Goal: Information Seeking & Learning: Learn about a topic

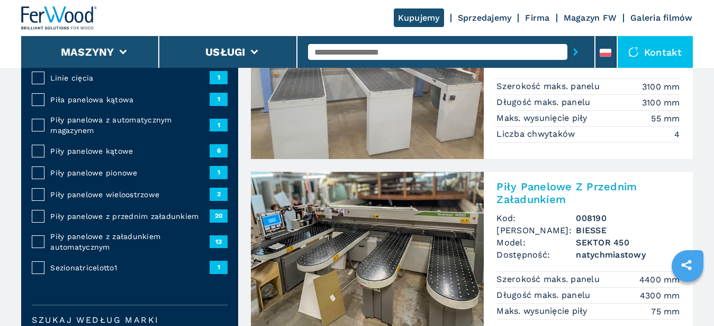
scroll to position [54, 0]
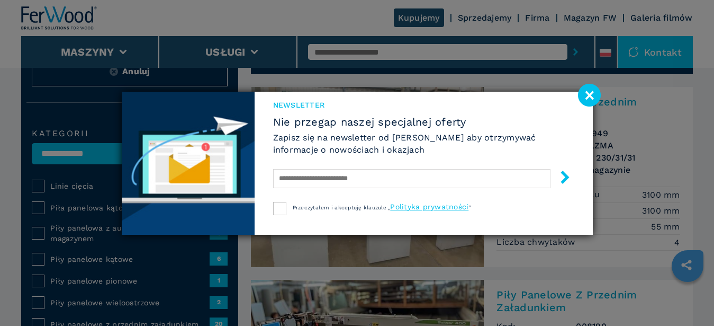
click at [591, 98] on image at bounding box center [589, 95] width 23 height 23
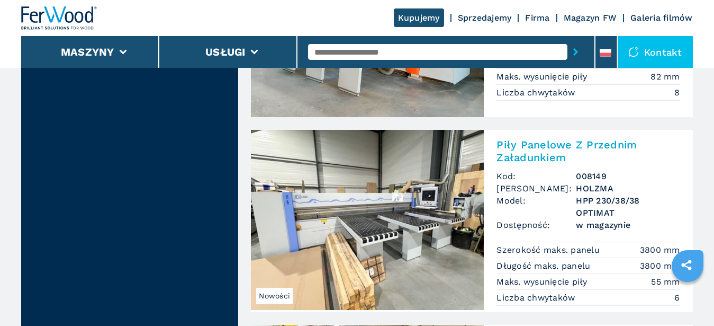
scroll to position [1999, 0]
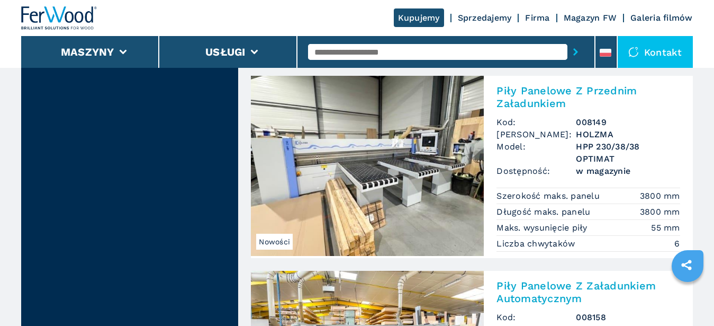
click at [517, 95] on h2 "Piły Panelowe Z Przednim Załadunkiem" at bounding box center [588, 96] width 183 height 25
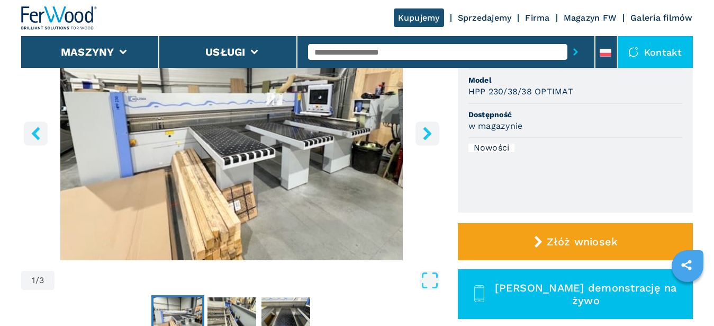
scroll to position [108, 0]
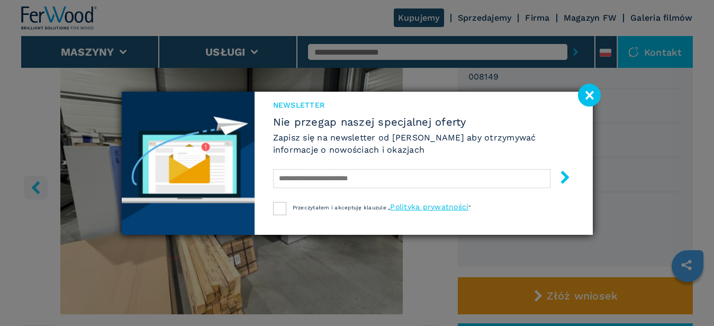
click at [589, 101] on image at bounding box center [589, 95] width 23 height 23
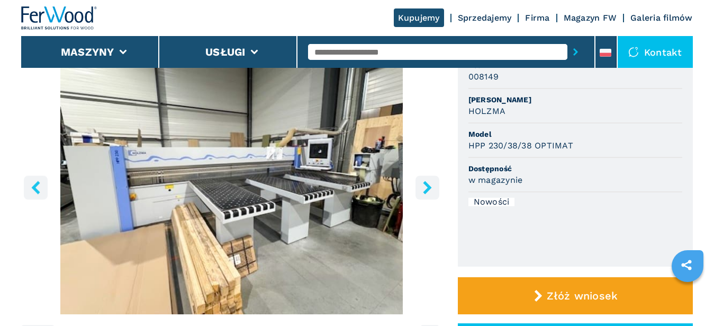
click at [429, 191] on icon "right-button" at bounding box center [427, 187] width 13 height 13
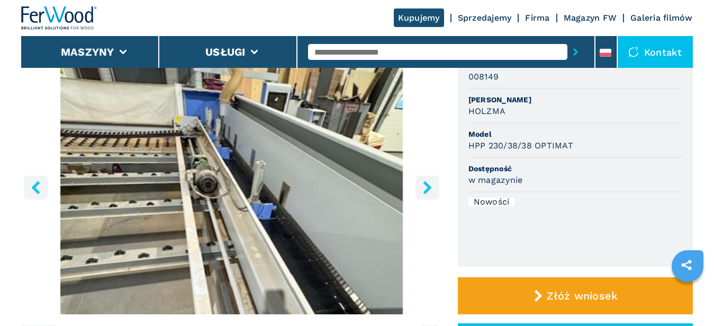
click at [429, 191] on icon "right-button" at bounding box center [427, 187] width 13 height 13
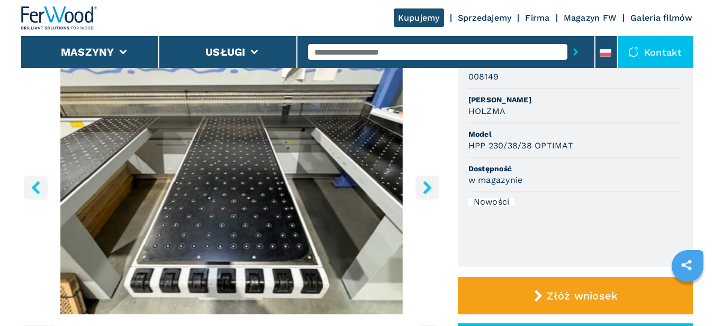
click at [429, 191] on icon "right-button" at bounding box center [427, 187] width 13 height 13
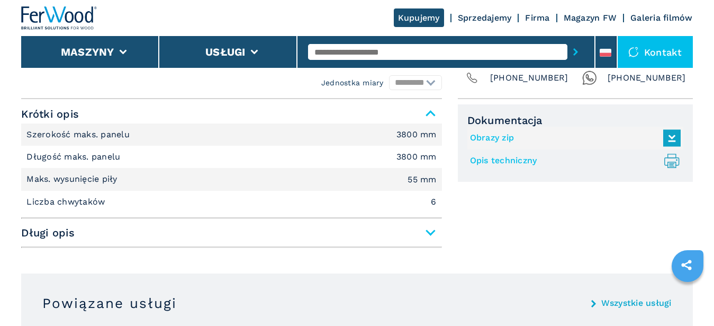
scroll to position [540, 0]
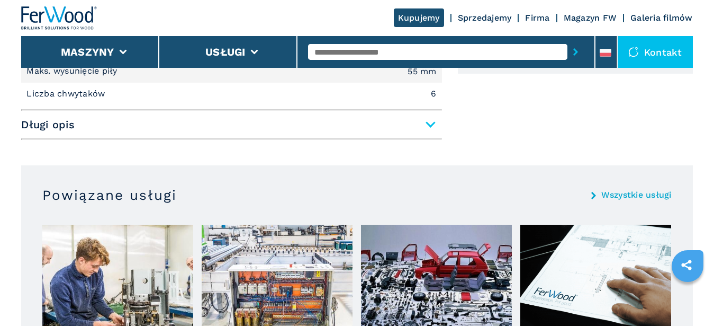
click at [434, 122] on span "Długi opis" at bounding box center [231, 124] width 420 height 19
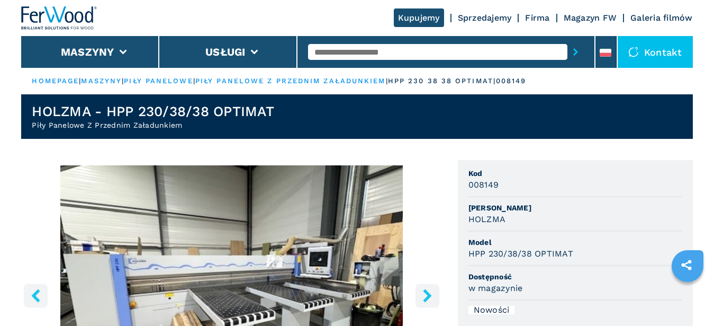
scroll to position [108, 0]
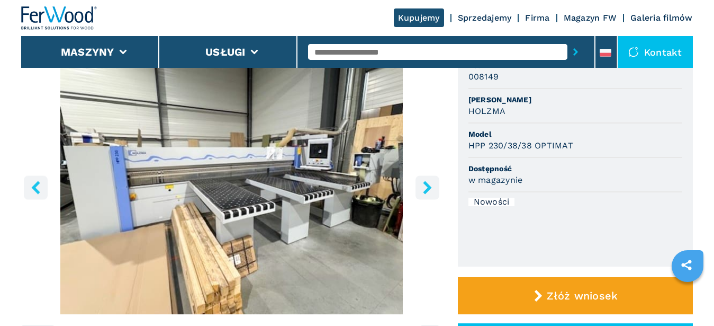
select select "**********"
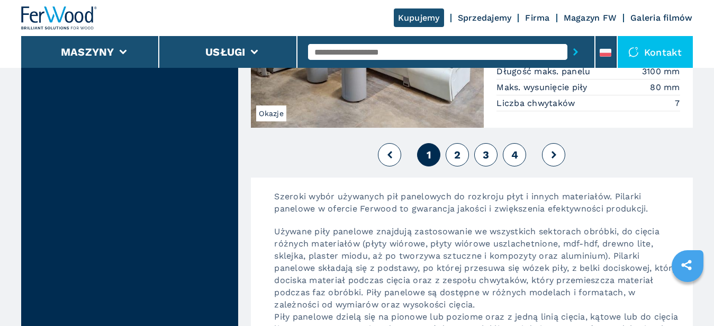
scroll to position [2593, 0]
